Goal: Task Accomplishment & Management: Manage account settings

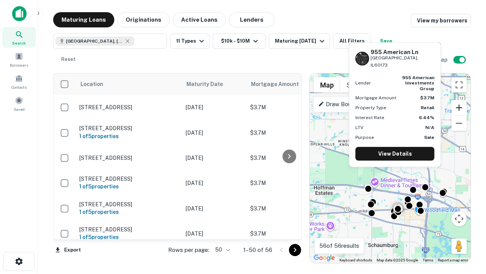
click at [459, 108] on button "Zoom in" at bounding box center [459, 107] width 15 height 15
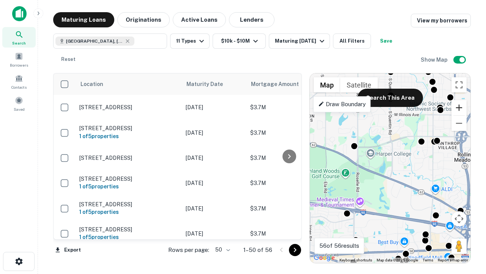
click at [459, 108] on button "Zoom in" at bounding box center [459, 107] width 15 height 15
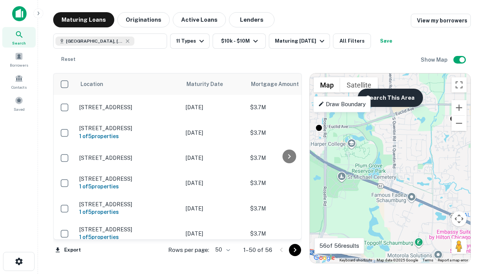
click at [390, 98] on button "Search This Area" at bounding box center [390, 98] width 65 height 18
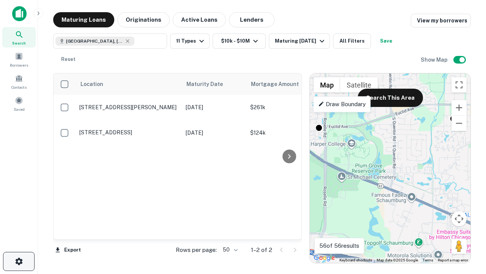
click at [19, 261] on icon "button" at bounding box center [18, 261] width 9 height 9
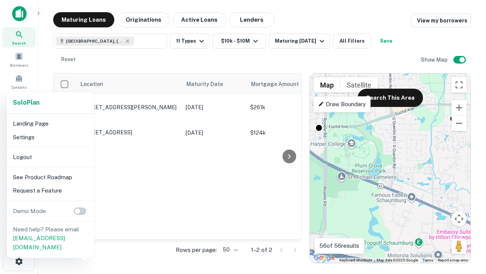
click at [50, 157] on li "Logout" at bounding box center [50, 157] width 81 height 14
